Goal: Task Accomplishment & Management: Manage account settings

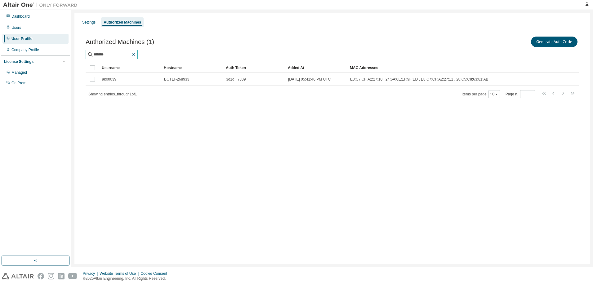
click at [136, 52] on icon "button" at bounding box center [133, 54] width 5 height 5
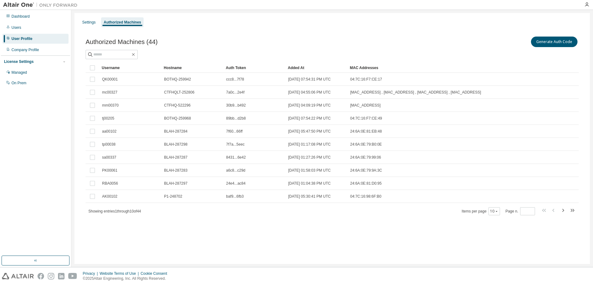
click at [114, 66] on div "Username" at bounding box center [130, 68] width 57 height 10
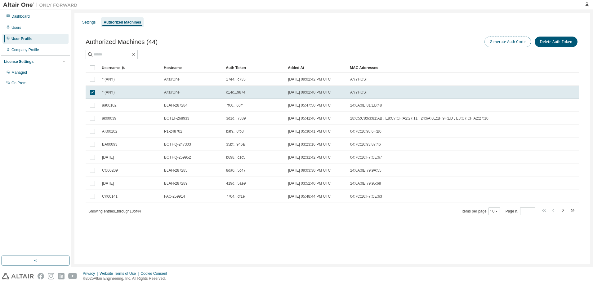
click at [503, 42] on button "Generate Auth Code" at bounding box center [508, 42] width 47 height 11
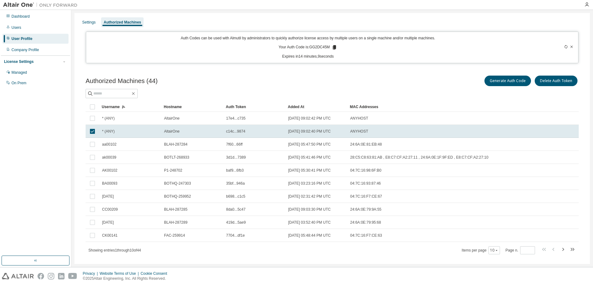
click at [316, 49] on p "Your Auth Code is: GG2DC45M" at bounding box center [308, 48] width 59 height 6
drag, startPoint x: 309, startPoint y: 47, endPoint x: 329, endPoint y: 48, distance: 20.5
click at [329, 48] on p "Your Auth Code is: GG2DC45M" at bounding box center [308, 48] width 59 height 6
drag, startPoint x: 329, startPoint y: 48, endPoint x: 323, endPoint y: 47, distance: 6.3
copy p "GG2DC45M"
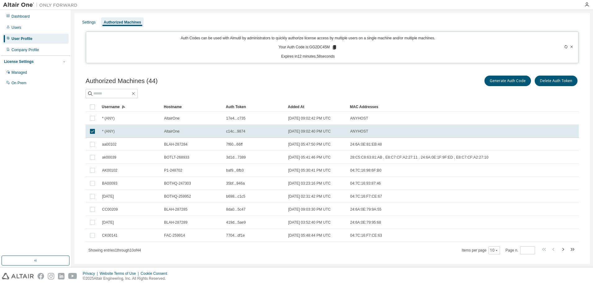
click at [570, 47] on icon at bounding box center [572, 47] width 4 height 4
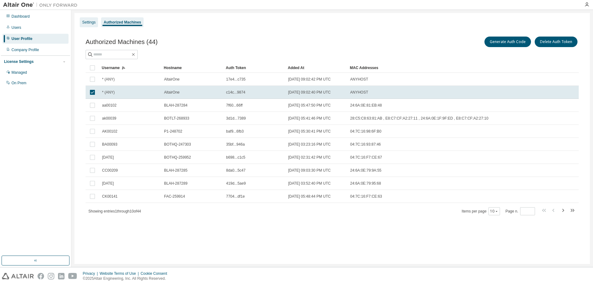
click at [88, 21] on div "Settings" at bounding box center [88, 22] width 13 height 5
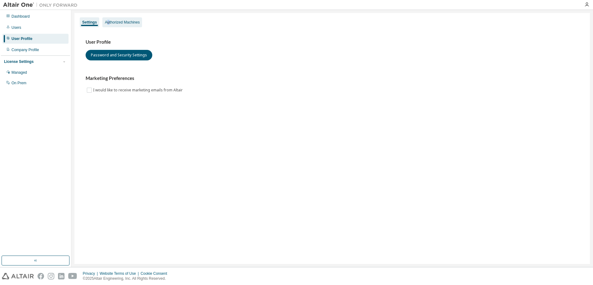
click at [108, 20] on div "Authorized Machines" at bounding box center [122, 22] width 35 height 5
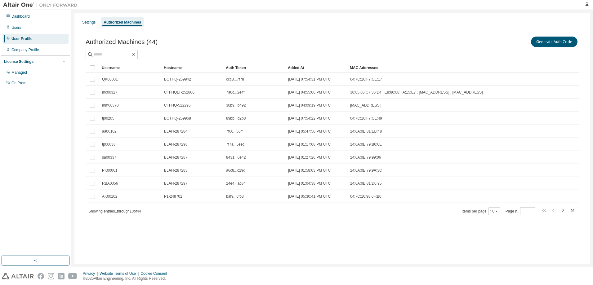
drag, startPoint x: 108, startPoint y: 20, endPoint x: 111, endPoint y: 67, distance: 46.3
click at [111, 67] on div "Username" at bounding box center [130, 68] width 57 height 10
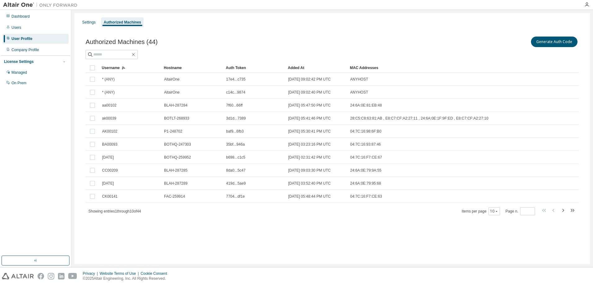
click at [111, 67] on div "Username" at bounding box center [130, 68] width 57 height 10
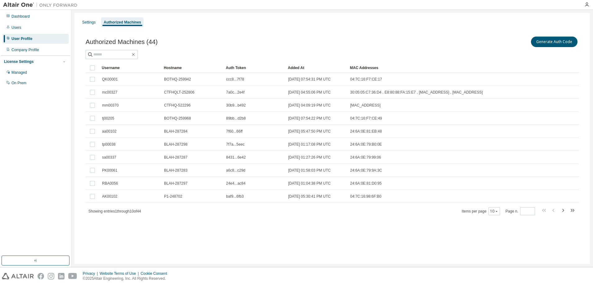
click at [111, 67] on div "Username" at bounding box center [130, 68] width 57 height 10
click at [112, 68] on div "Username" at bounding box center [130, 68] width 57 height 10
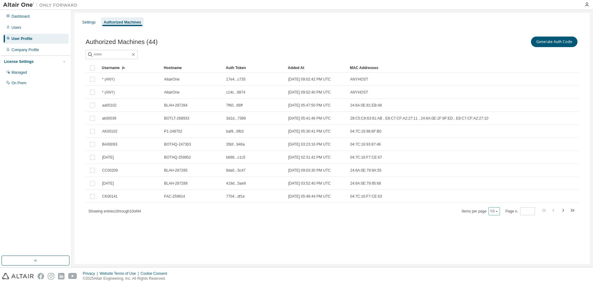
click at [496, 211] on icon "button" at bounding box center [497, 212] width 4 height 4
click at [497, 249] on div "100" at bounding box center [515, 249] width 50 height 7
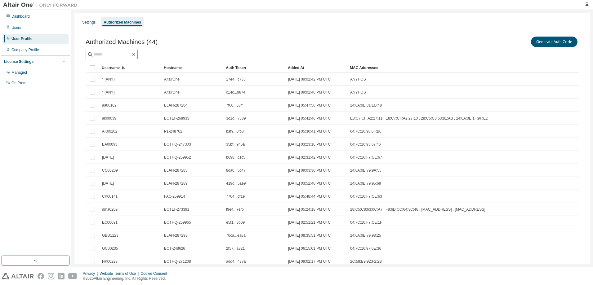
click at [115, 54] on input "text" at bounding box center [111, 54] width 37 height 6
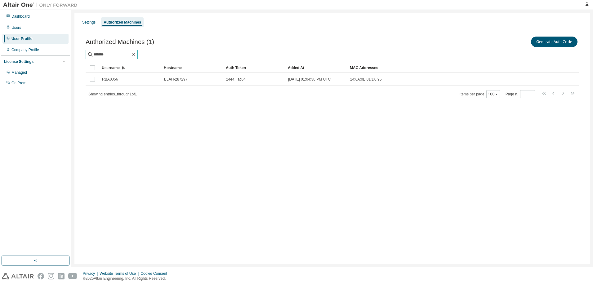
drag, startPoint x: 114, startPoint y: 57, endPoint x: 62, endPoint y: 57, distance: 52.4
click at [62, 57] on div "Dashboard Users User Profile Company Profile License Settings Managed On Prem S…" at bounding box center [296, 138] width 593 height 257
drag, startPoint x: 114, startPoint y: 55, endPoint x: 69, endPoint y: 58, distance: 44.8
click at [69, 58] on div "Dashboard Users User Profile Company Profile License Settings Managed On Prem S…" at bounding box center [296, 138] width 593 height 257
drag, startPoint x: 117, startPoint y: 55, endPoint x: 69, endPoint y: 54, distance: 47.8
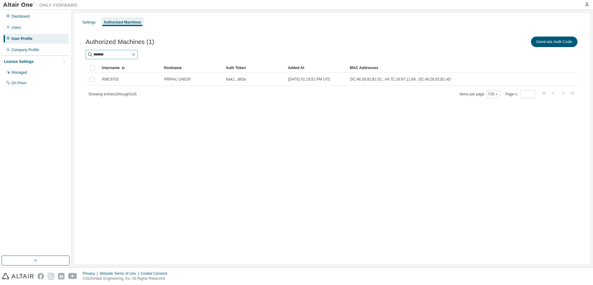
click at [69, 54] on div "Dashboard Users User Profile Company Profile License Settings Managed On Prem S…" at bounding box center [296, 138] width 593 height 257
drag, startPoint x: 72, startPoint y: 54, endPoint x: 54, endPoint y: 54, distance: 18.0
click at [54, 54] on div "Dashboard Users User Profile Company Profile License Settings Managed On Prem S…" at bounding box center [296, 138] width 593 height 257
click at [115, 51] on span "*******" at bounding box center [112, 54] width 52 height 9
drag, startPoint x: 114, startPoint y: 52, endPoint x: 74, endPoint y: 53, distance: 40.0
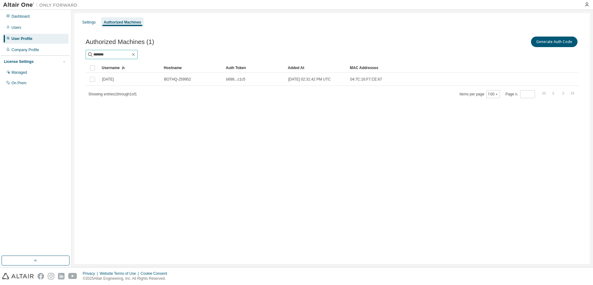
click at [74, 53] on div "Settings Authorized Machines Authorized Machines (1) Generate Auth Code *******…" at bounding box center [332, 138] width 522 height 257
drag, startPoint x: 114, startPoint y: 56, endPoint x: 78, endPoint y: 55, distance: 36.0
click at [78, 55] on div "Authorized Machines (1) Generate Auth Code ******* Clear Load Save Save As Fiel…" at bounding box center [332, 71] width 508 height 87
drag, startPoint x: 114, startPoint y: 56, endPoint x: 37, endPoint y: 55, distance: 76.6
click at [38, 56] on div "Dashboard Users User Profile Company Profile License Settings Managed On Prem S…" at bounding box center [296, 138] width 593 height 257
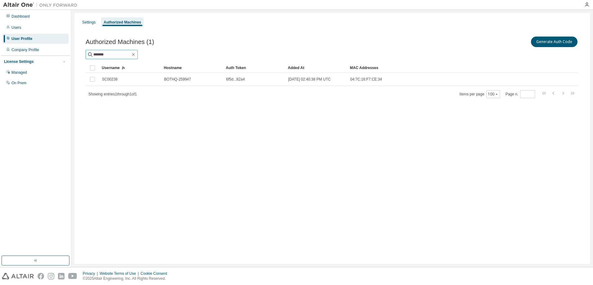
drag, startPoint x: 114, startPoint y: 54, endPoint x: 81, endPoint y: 55, distance: 32.3
click at [81, 55] on div "Authorized Machines (1) Generate Auth Code ******* Clear Load Save Save As Fiel…" at bounding box center [332, 71] width 508 height 87
drag, startPoint x: 119, startPoint y: 57, endPoint x: 86, endPoint y: 57, distance: 32.6
click at [86, 57] on span "*******" at bounding box center [112, 54] width 52 height 9
drag, startPoint x: 112, startPoint y: 55, endPoint x: 83, endPoint y: 58, distance: 29.3
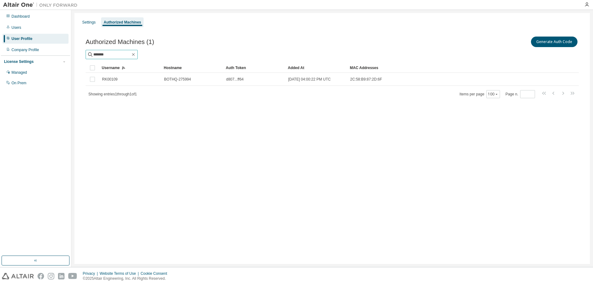
click at [85, 57] on div "Authorized Machines (1) Generate Auth Code ******* Clear Load Save Save As Fiel…" at bounding box center [332, 71] width 508 height 87
drag, startPoint x: 112, startPoint y: 57, endPoint x: 65, endPoint y: 58, distance: 46.9
click at [65, 58] on div "Dashboard Users User Profile Company Profile License Settings Managed On Prem S…" at bounding box center [296, 138] width 593 height 257
drag, startPoint x: 119, startPoint y: 51, endPoint x: 86, endPoint y: 58, distance: 32.9
click at [86, 58] on span "*******" at bounding box center [112, 54] width 52 height 9
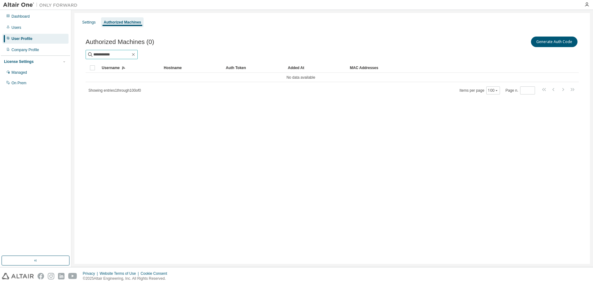
type input "**********"
click at [135, 55] on icon "button" at bounding box center [133, 54] width 3 height 3
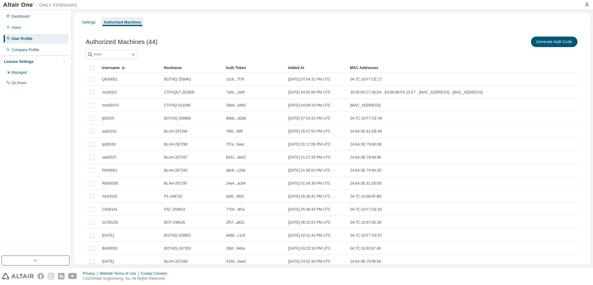
click at [109, 68] on div "Username" at bounding box center [130, 68] width 57 height 10
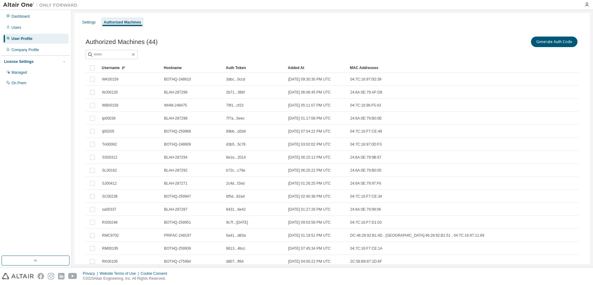
click at [109, 68] on div "Username" at bounding box center [130, 68] width 57 height 10
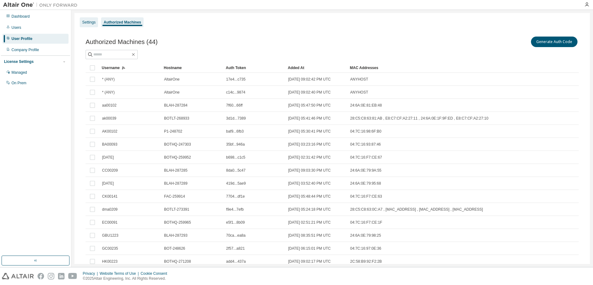
click at [87, 23] on div "Settings" at bounding box center [88, 22] width 13 height 5
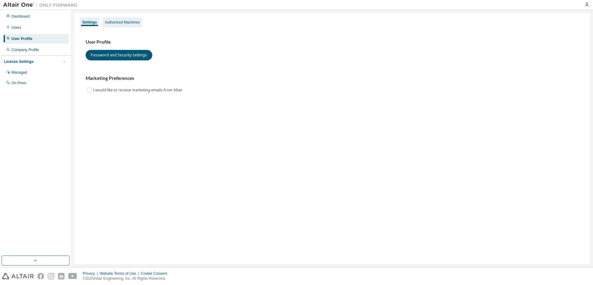
click at [123, 23] on div "Authorized Machines" at bounding box center [122, 22] width 35 height 5
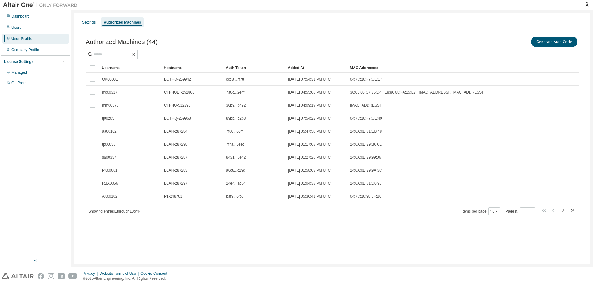
click at [108, 66] on div "Username" at bounding box center [130, 68] width 57 height 10
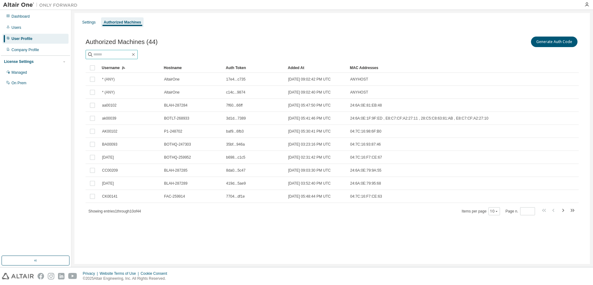
click at [116, 55] on input "text" at bounding box center [111, 54] width 37 height 6
type input "*******"
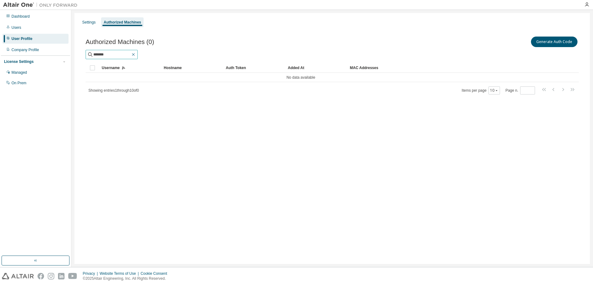
click at [135, 56] on icon "button" at bounding box center [133, 54] width 3 height 3
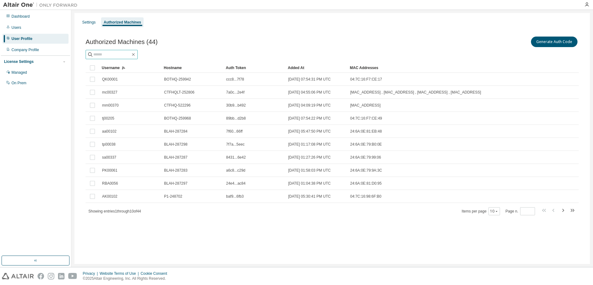
click at [115, 53] on input "text" at bounding box center [111, 54] width 37 height 6
type input "*******"
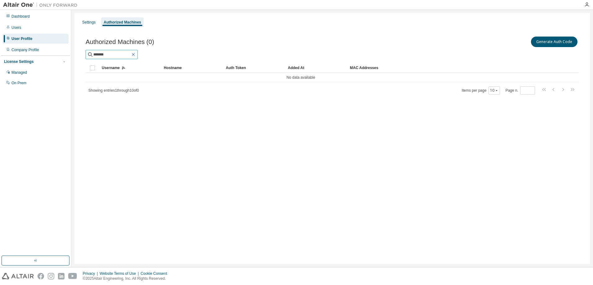
click at [136, 53] on icon "button" at bounding box center [133, 54] width 5 height 5
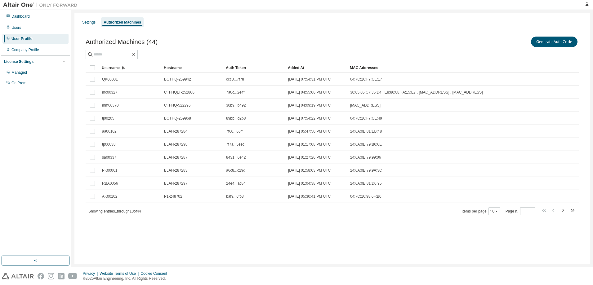
click at [110, 66] on div "Username" at bounding box center [130, 68] width 57 height 10
click at [109, 68] on div "Username" at bounding box center [130, 68] width 57 height 10
click at [114, 67] on div "Username" at bounding box center [130, 68] width 57 height 10
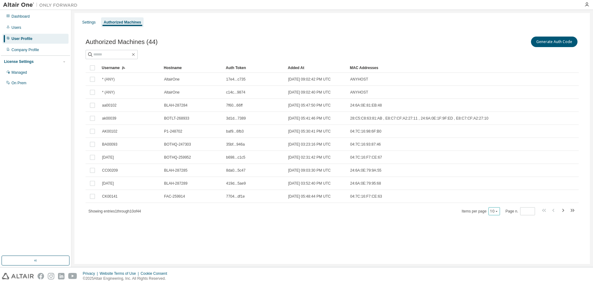
click at [499, 212] on div "10" at bounding box center [494, 212] width 11 height 8
click at [498, 213] on icon "button" at bounding box center [497, 212] width 4 height 4
click at [500, 248] on div "100" at bounding box center [515, 249] width 50 height 7
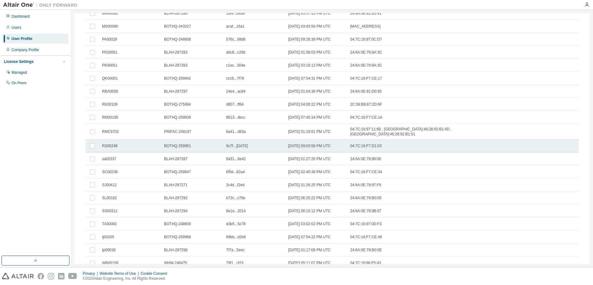
scroll to position [352, 0]
